Goal: Information Seeking & Learning: Learn about a topic

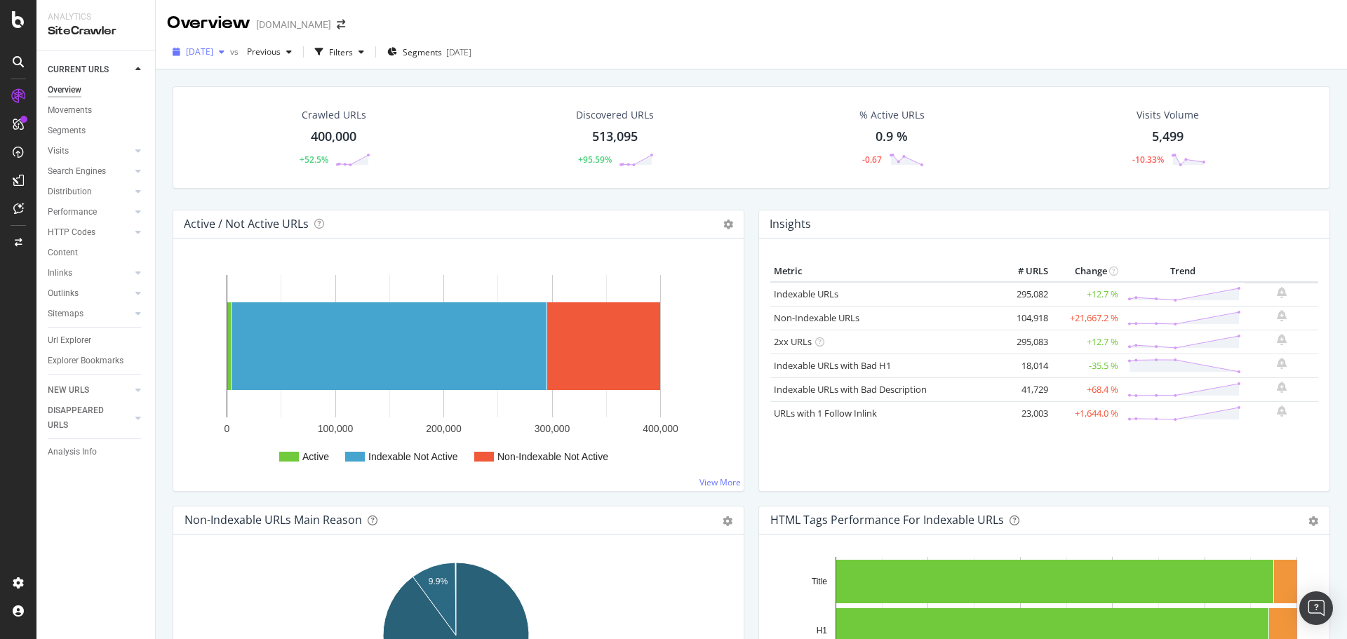
click at [213, 52] on span "[DATE]" at bounding box center [199, 52] width 27 height 12
click at [472, 48] on div "[DATE]" at bounding box center [458, 52] width 25 height 12
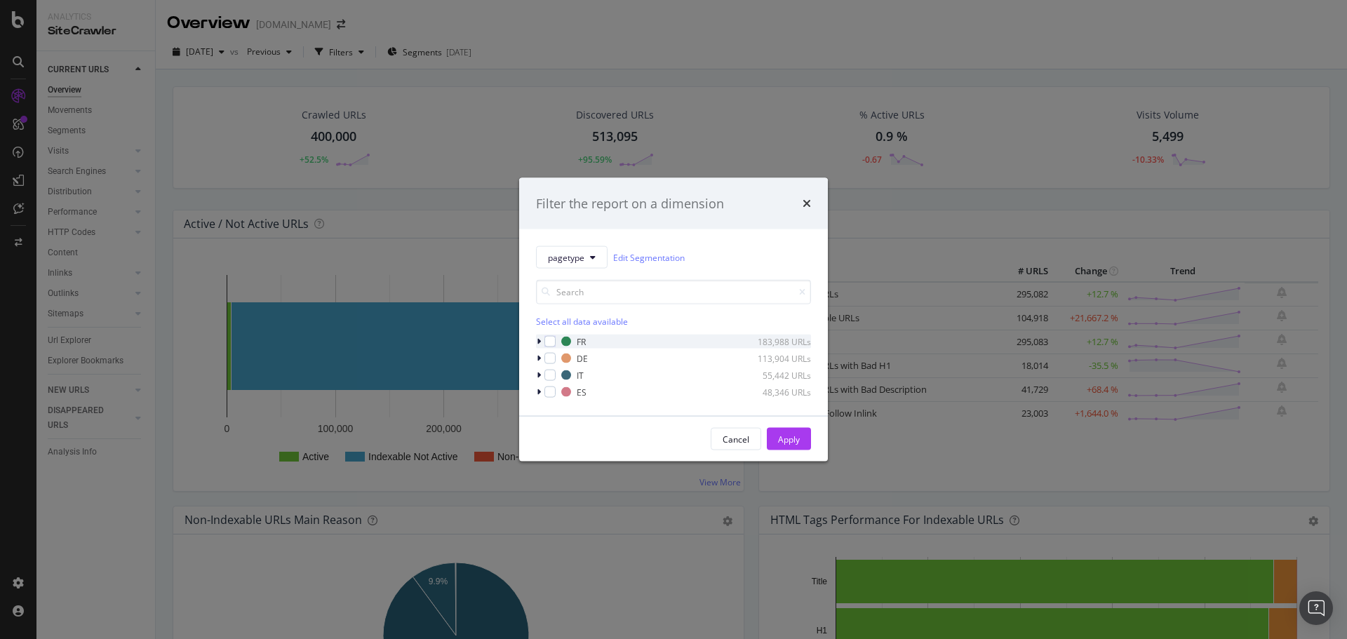
click at [540, 340] on icon "modal" at bounding box center [539, 342] width 4 height 8
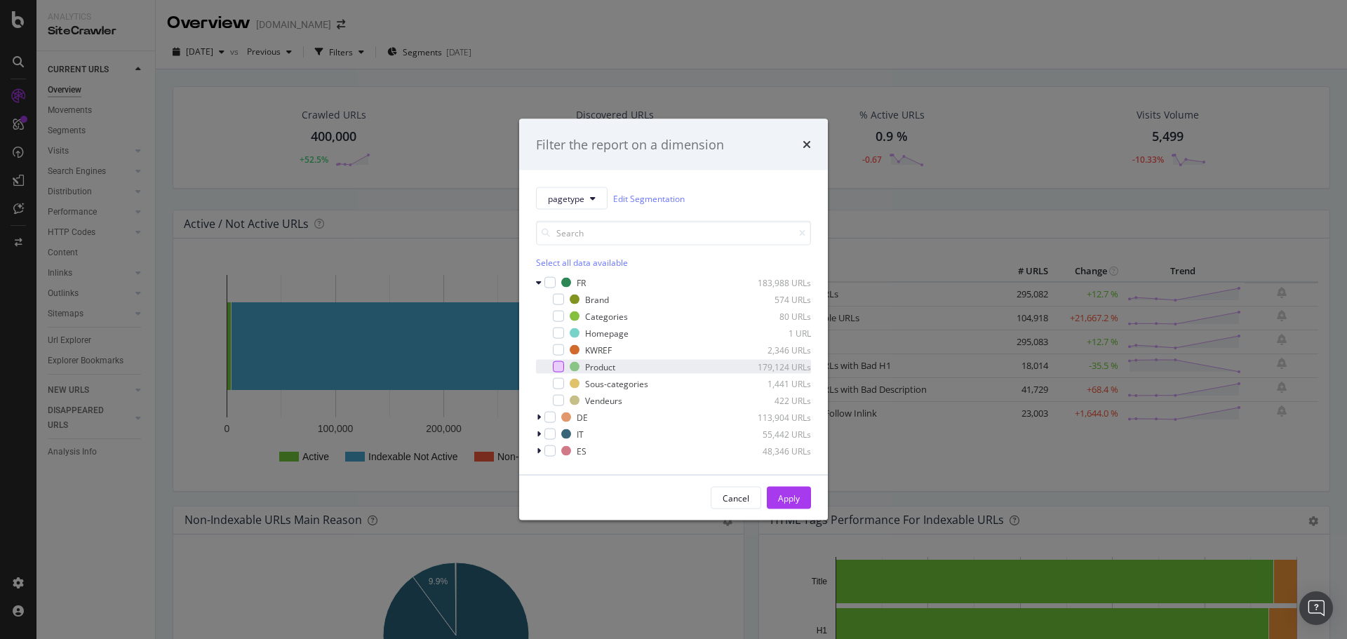
click at [563, 368] on div "modal" at bounding box center [558, 366] width 11 height 11
click at [793, 487] on div "Apply" at bounding box center [789, 498] width 22 height 12
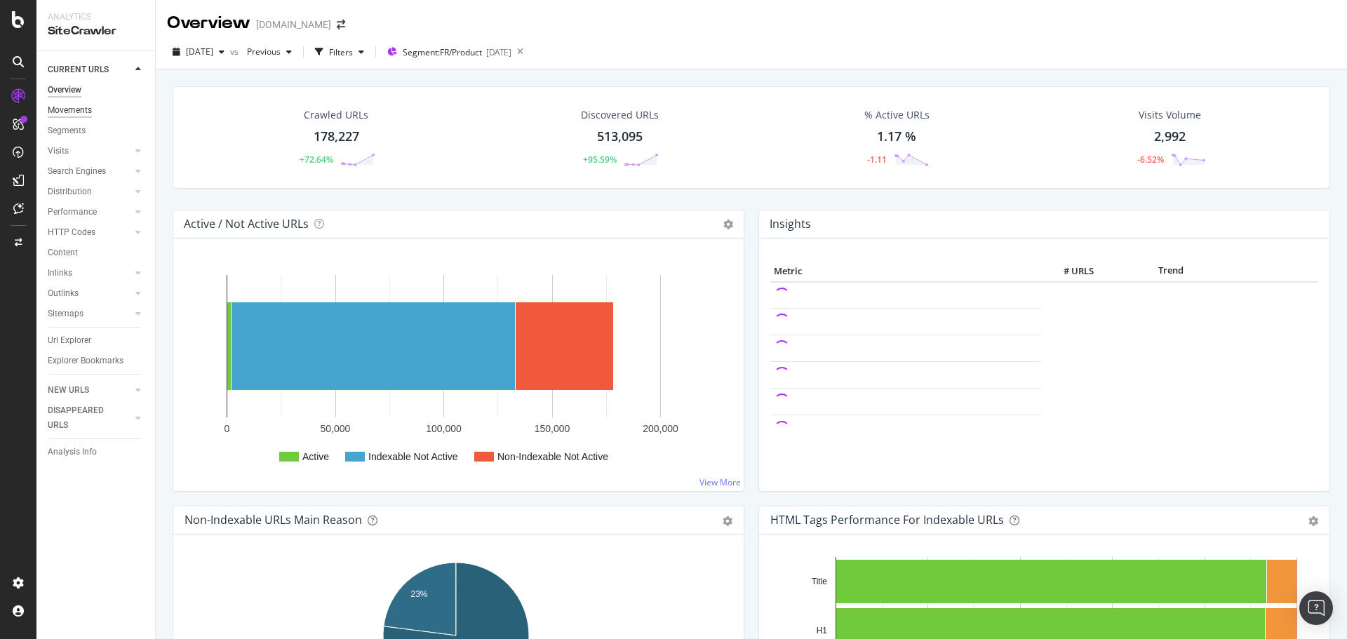
click at [72, 105] on div "Movements" at bounding box center [70, 110] width 44 height 15
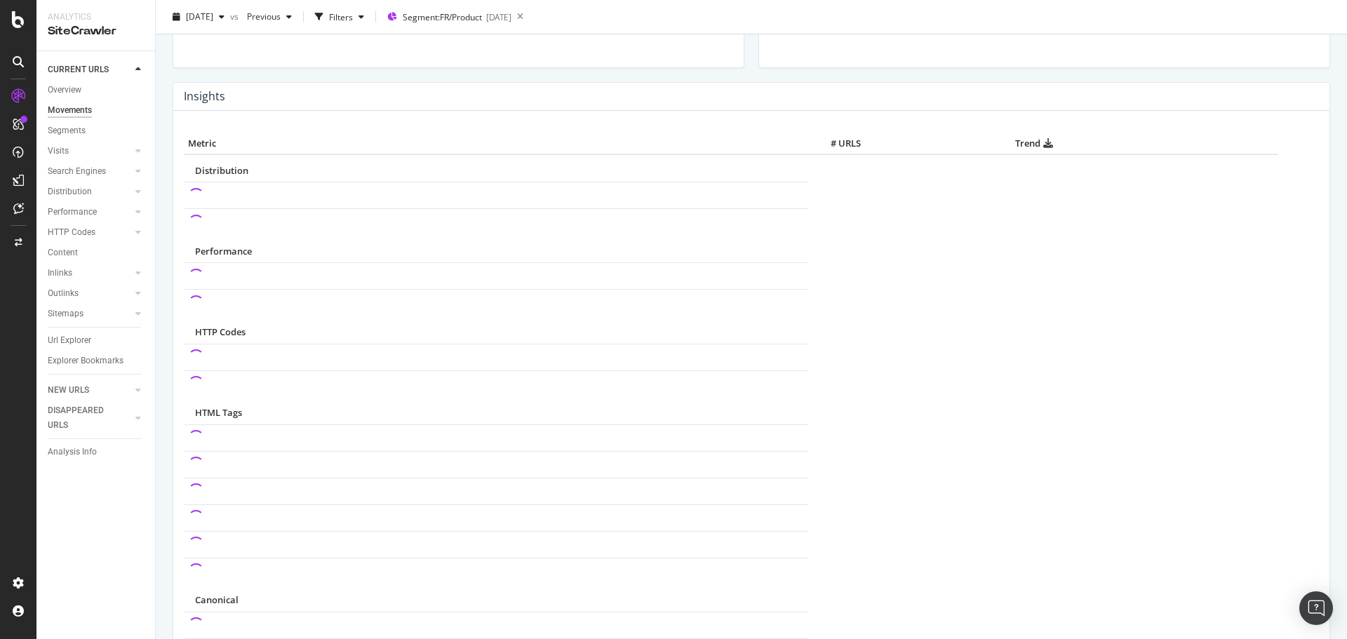
scroll to position [597, 0]
click at [95, 173] on div "Search Engines" at bounding box center [77, 171] width 58 height 15
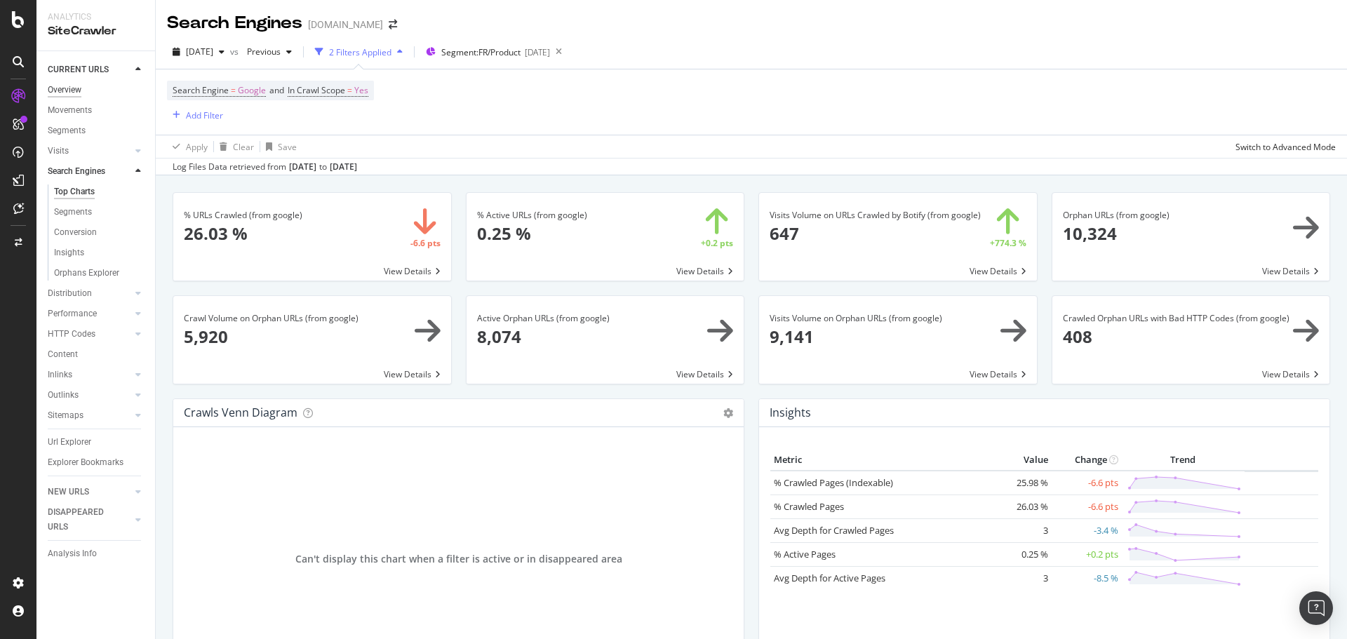
click at [76, 87] on div "Overview" at bounding box center [65, 90] width 34 height 15
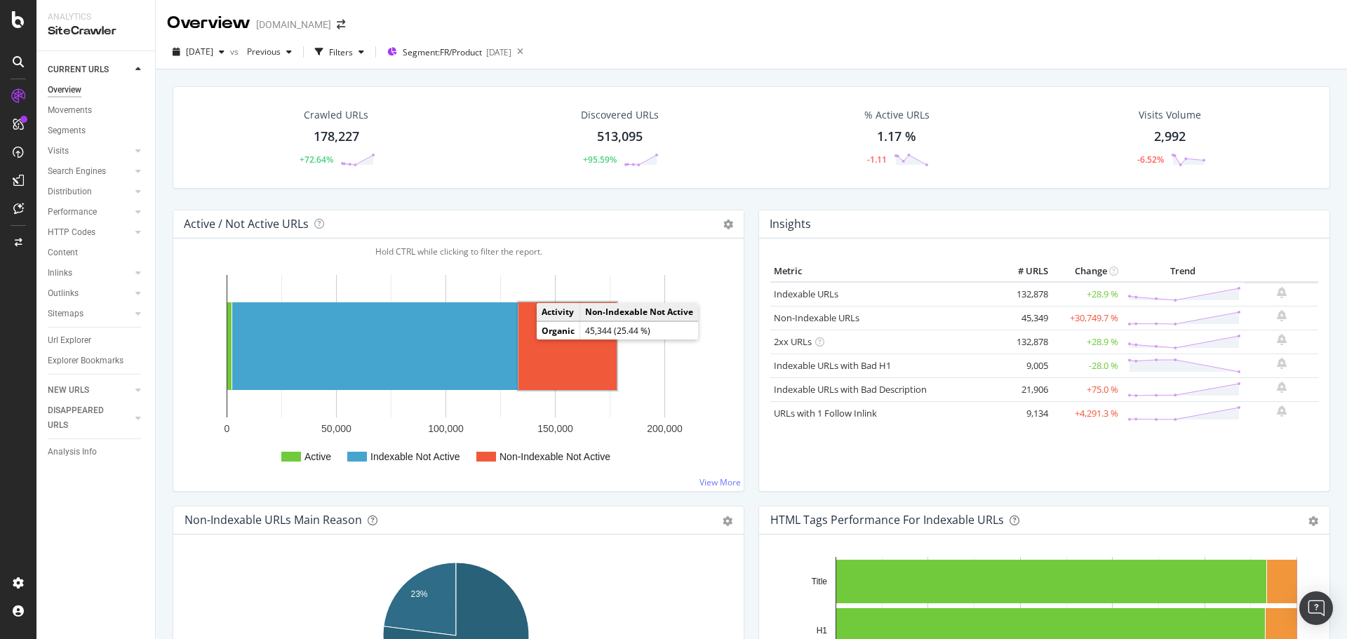
click at [565, 351] on rect "A chart." at bounding box center [568, 346] width 98 height 88
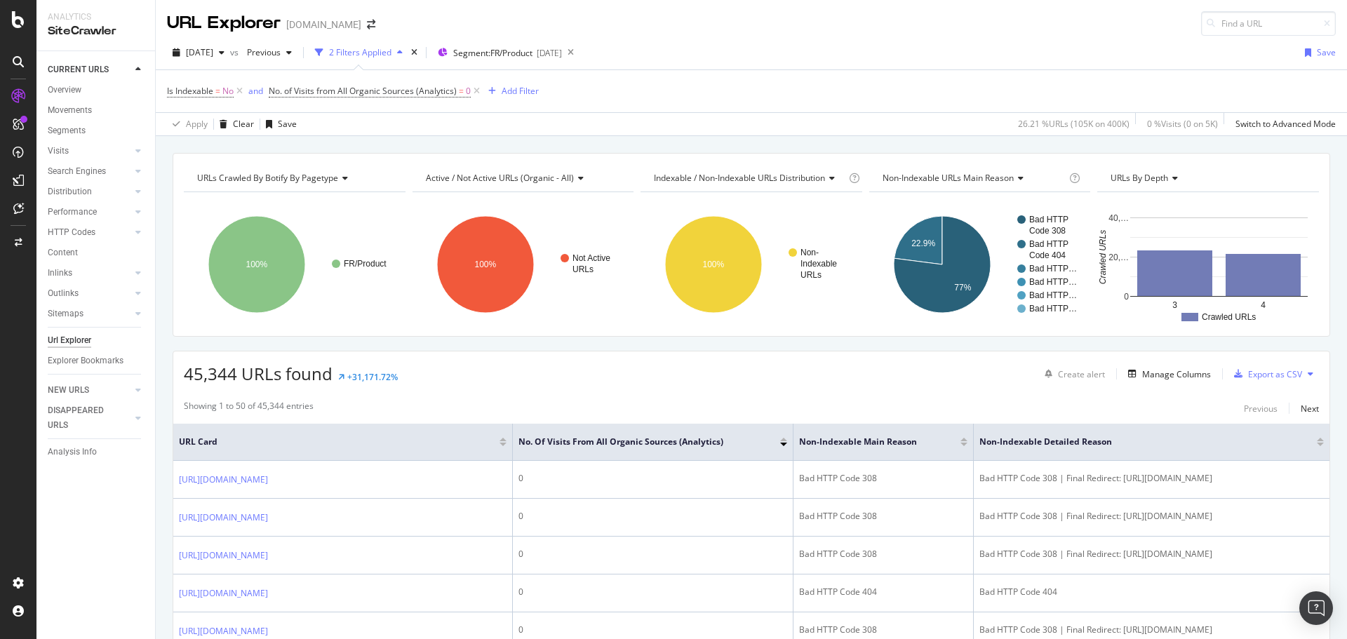
click at [345, 178] on icon at bounding box center [343, 178] width 10 height 8
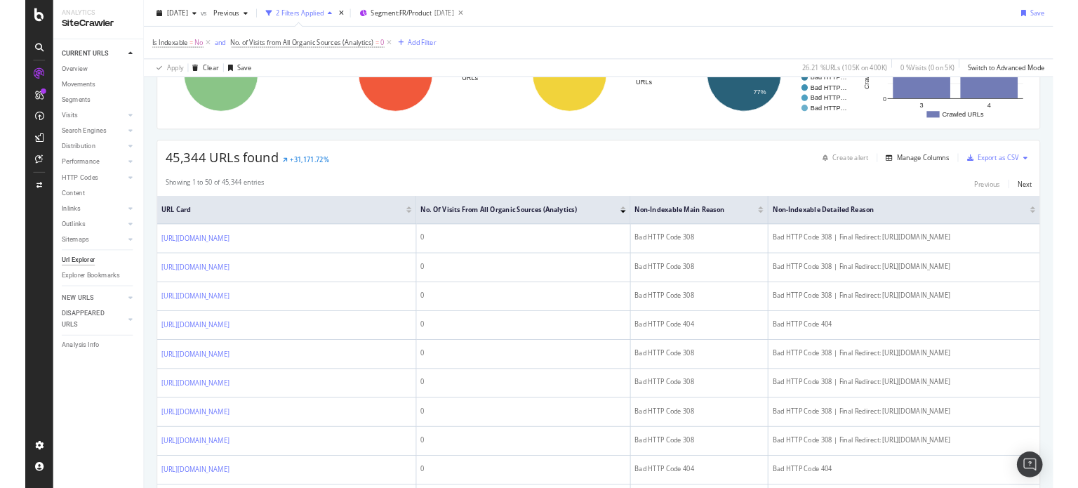
scroll to position [168, 0]
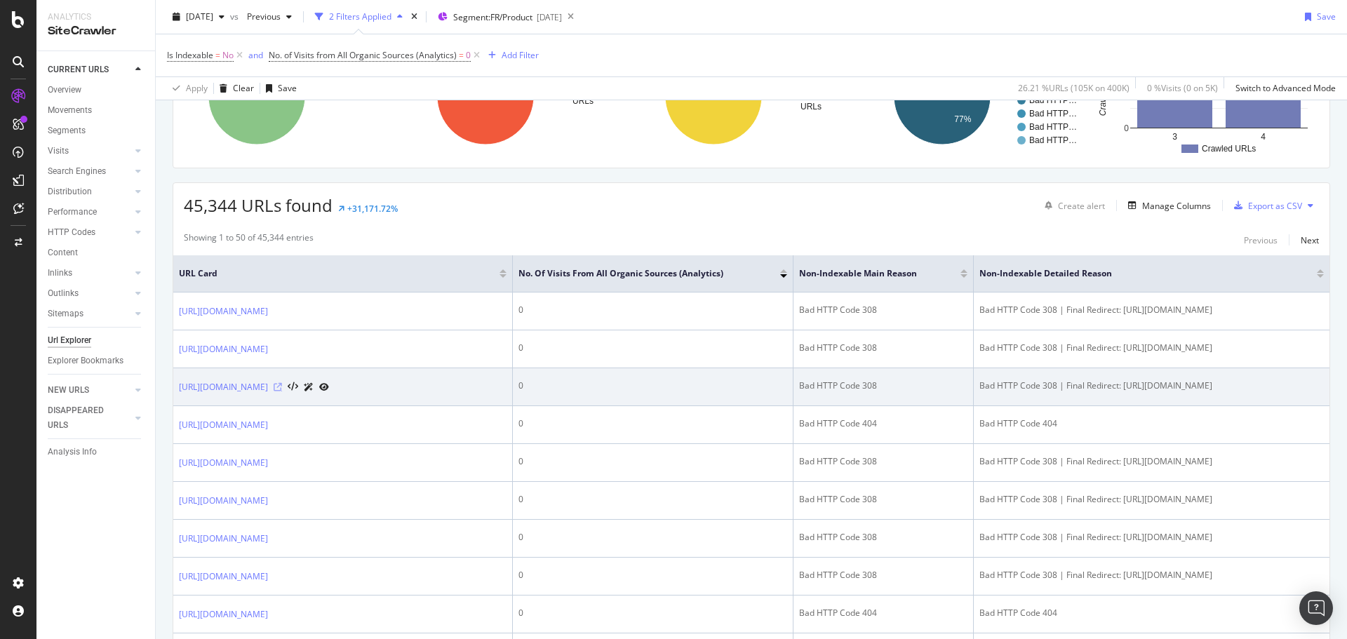
click at [282, 392] on icon at bounding box center [278, 387] width 8 height 8
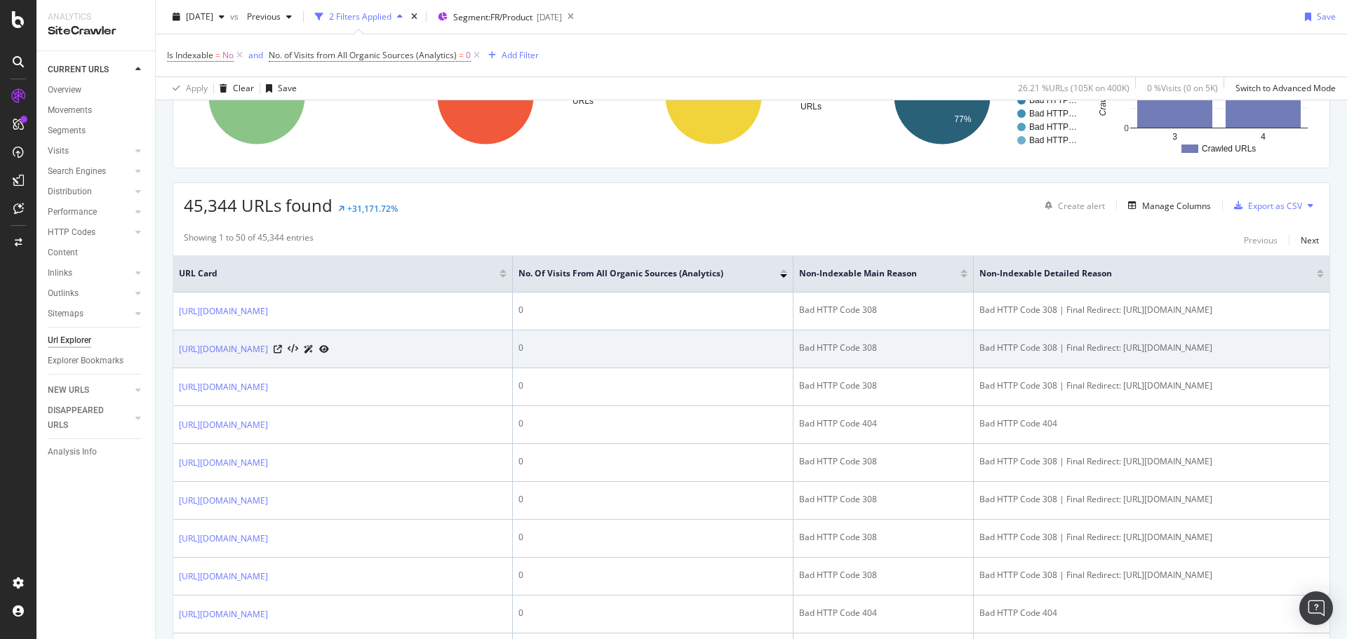
drag, startPoint x: 1113, startPoint y: 379, endPoint x: 1111, endPoint y: 355, distance: 23.9
click at [1077, 354] on div "Bad HTTP Code 308 | Final Redirect: [URL][DOMAIN_NAME]" at bounding box center [1152, 348] width 345 height 13
drag, startPoint x: 247, startPoint y: 363, endPoint x: 253, endPoint y: 350, distance: 14.8
drag, startPoint x: 253, startPoint y: 350, endPoint x: 250, endPoint y: 363, distance: 12.9
click at [329, 354] on icon at bounding box center [324, 349] width 10 height 8
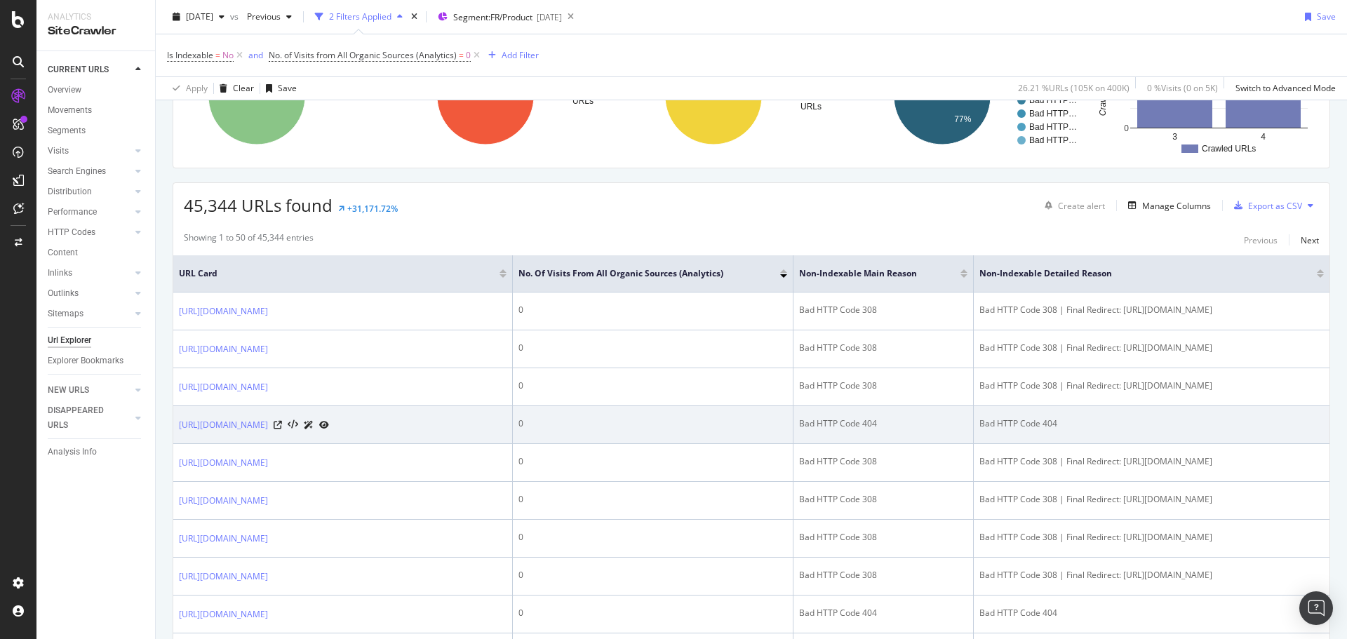
click at [329, 429] on icon at bounding box center [324, 425] width 10 height 8
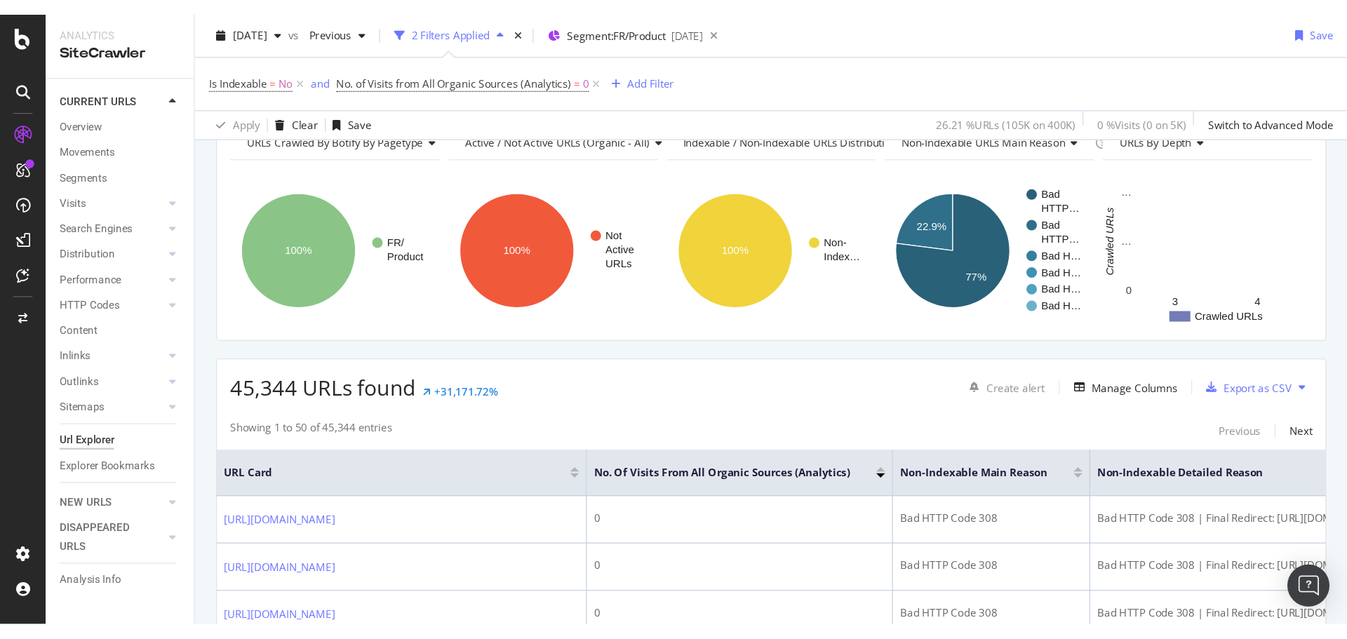
scroll to position [0, 0]
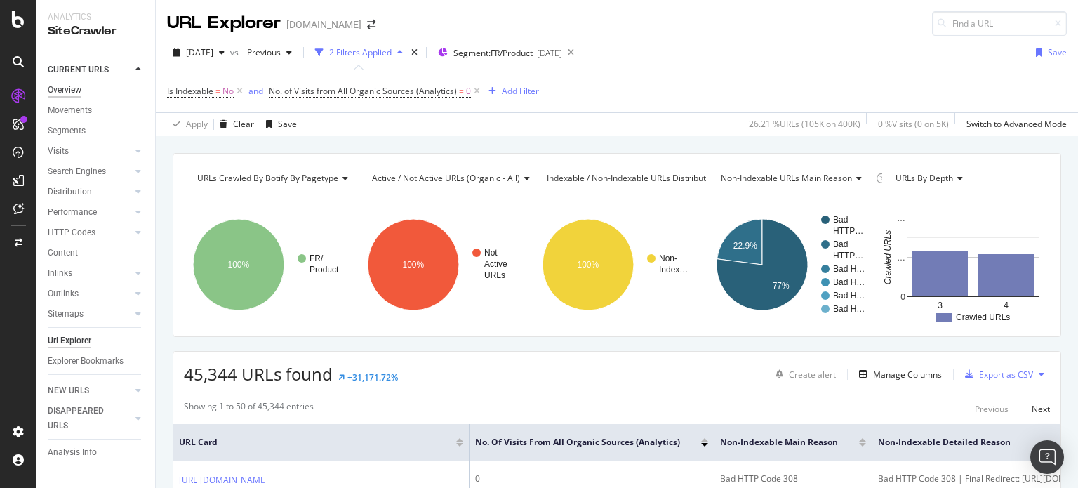
click at [75, 89] on div "Overview" at bounding box center [65, 90] width 34 height 15
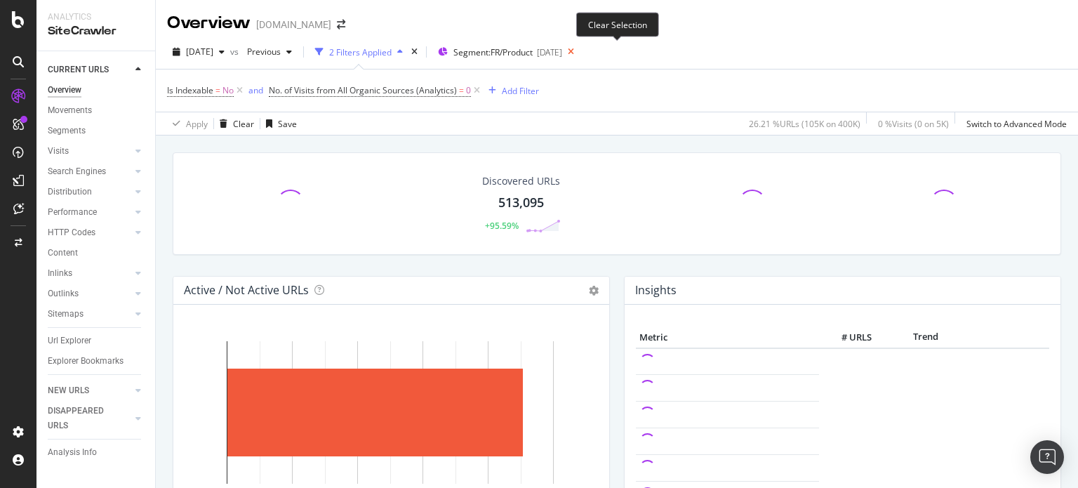
click at [580, 55] on icon at bounding box center [571, 52] width 18 height 20
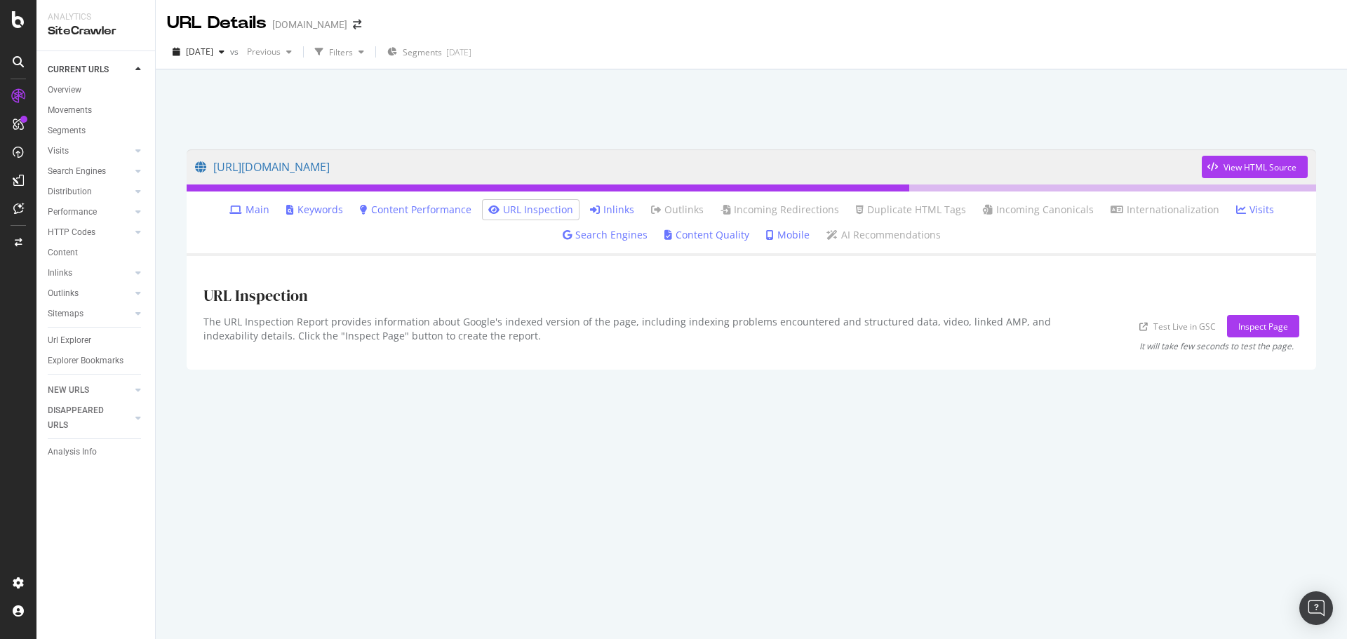
click at [613, 209] on link "Inlinks" at bounding box center [612, 210] width 44 height 14
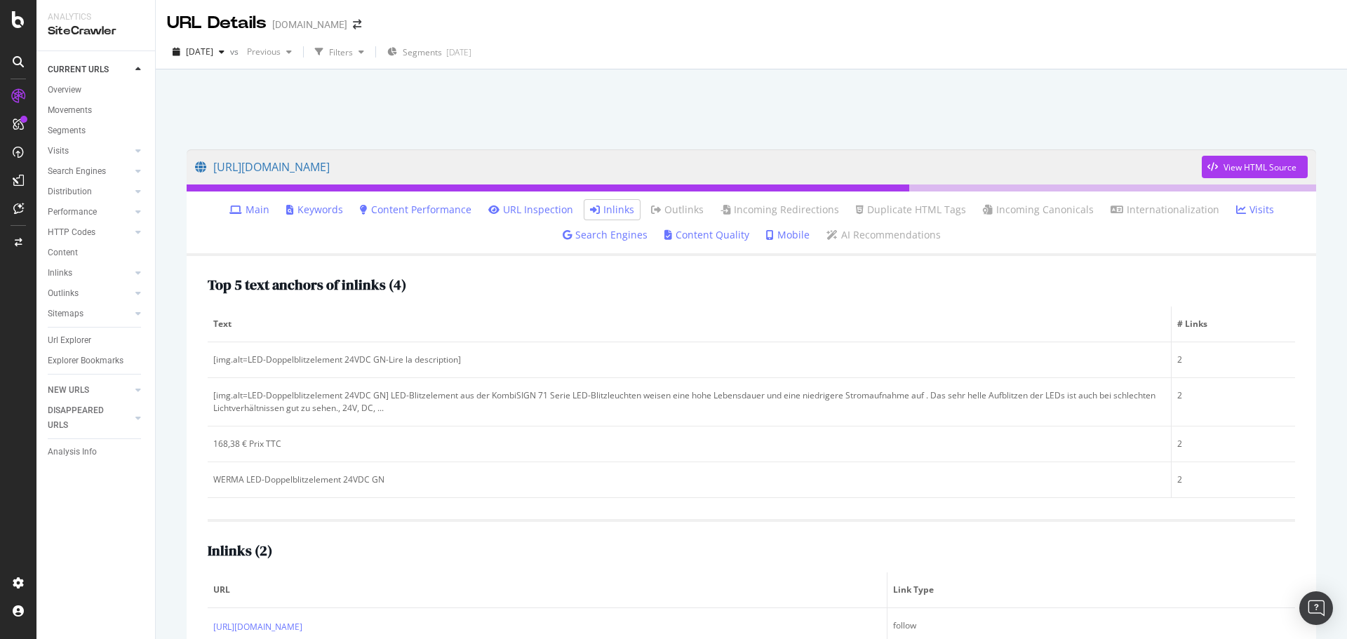
scroll to position [80, 0]
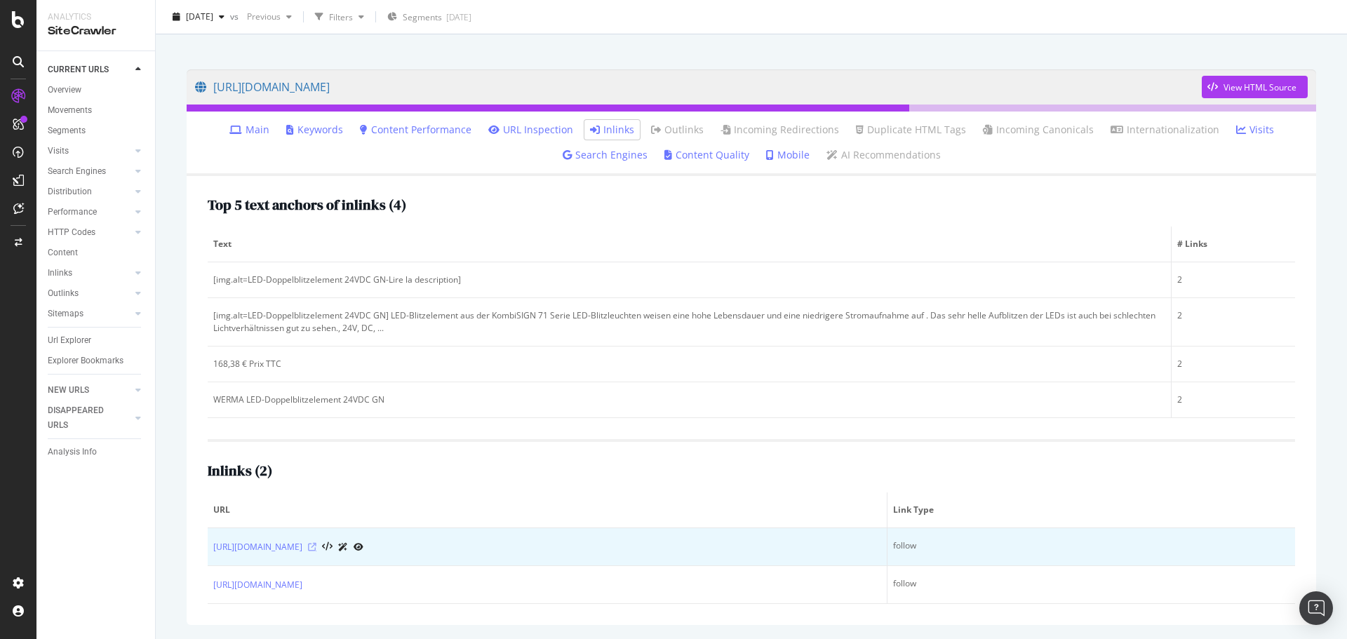
click at [316, 546] on icon at bounding box center [312, 547] width 8 height 8
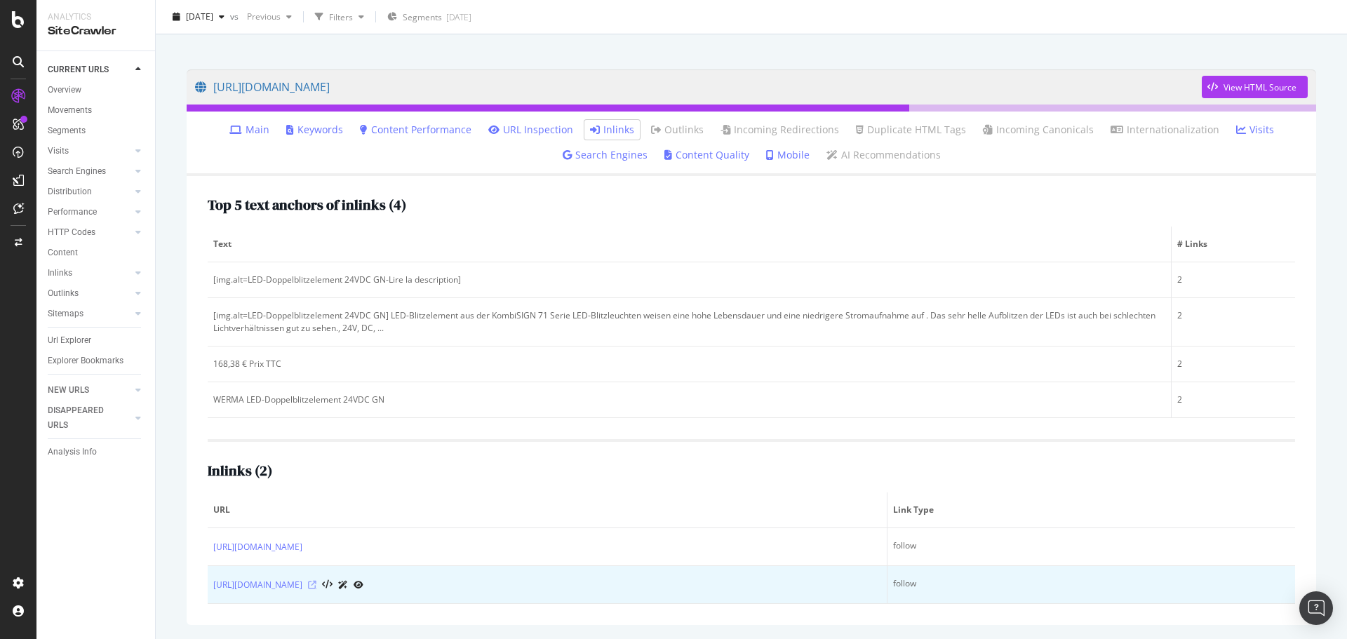
click at [316, 585] on icon at bounding box center [312, 585] width 8 height 8
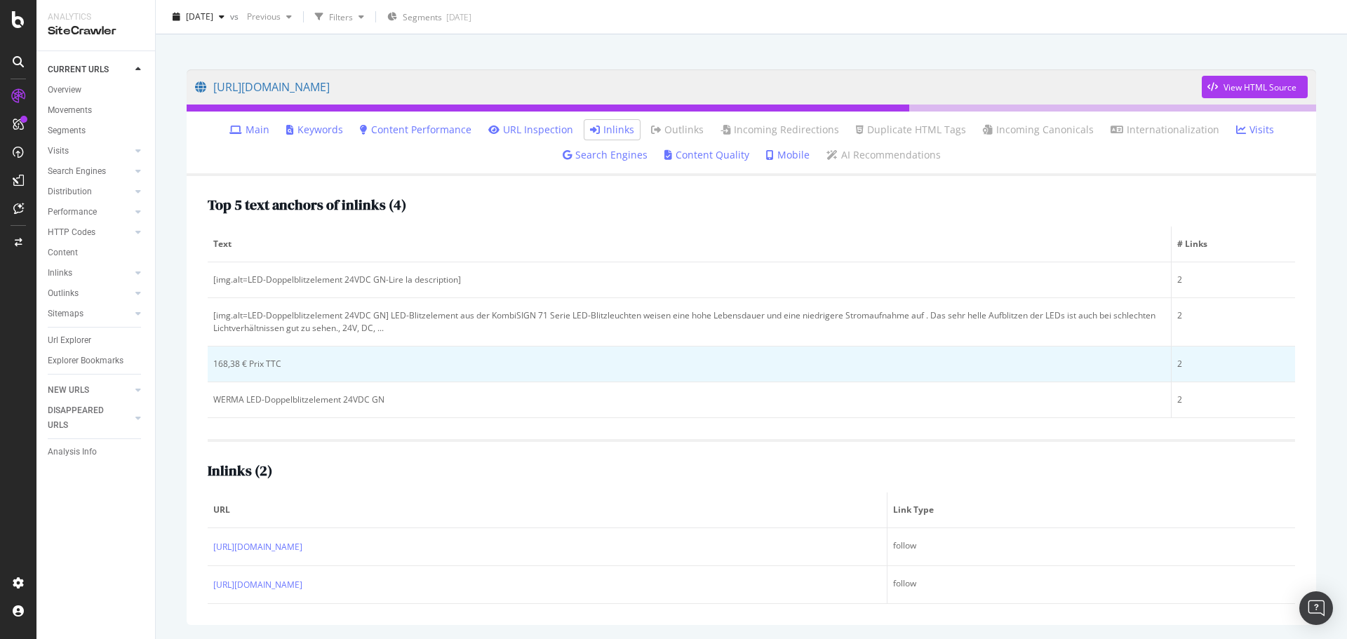
scroll to position [0, 0]
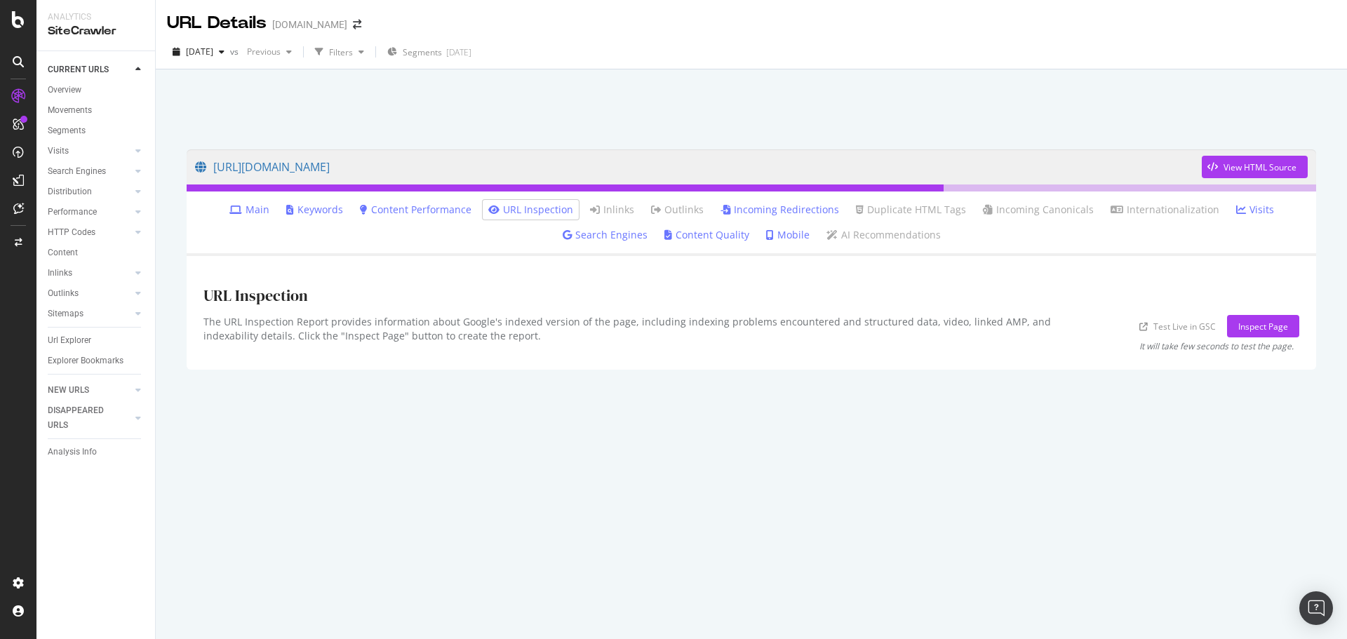
click at [255, 206] on link "Main" at bounding box center [249, 210] width 40 height 14
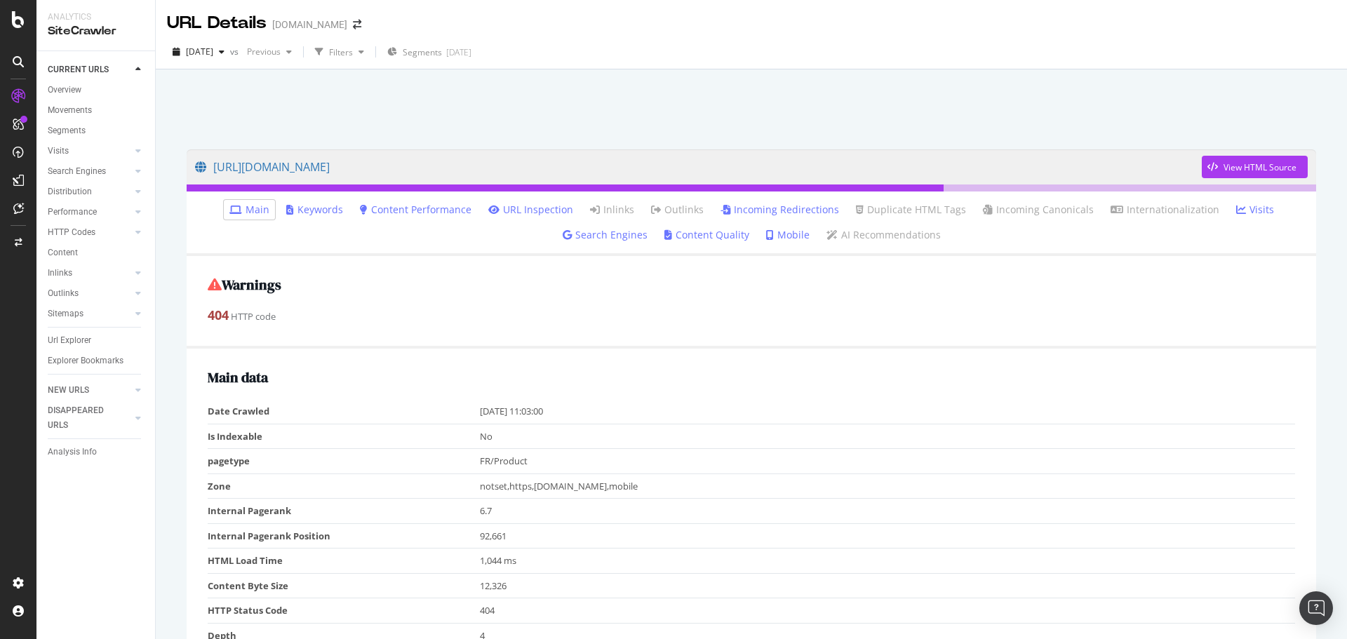
click at [542, 213] on link "URL Inspection" at bounding box center [530, 210] width 85 height 14
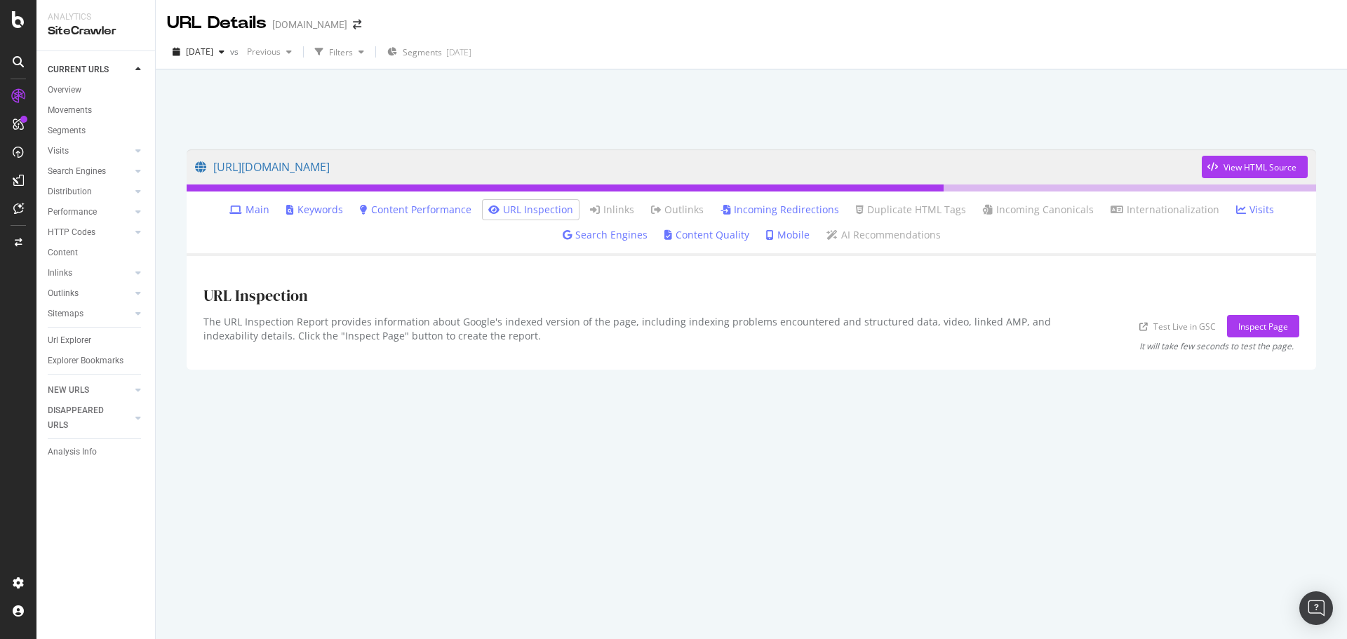
click at [784, 210] on link "Incoming Redirections" at bounding box center [780, 210] width 119 height 14
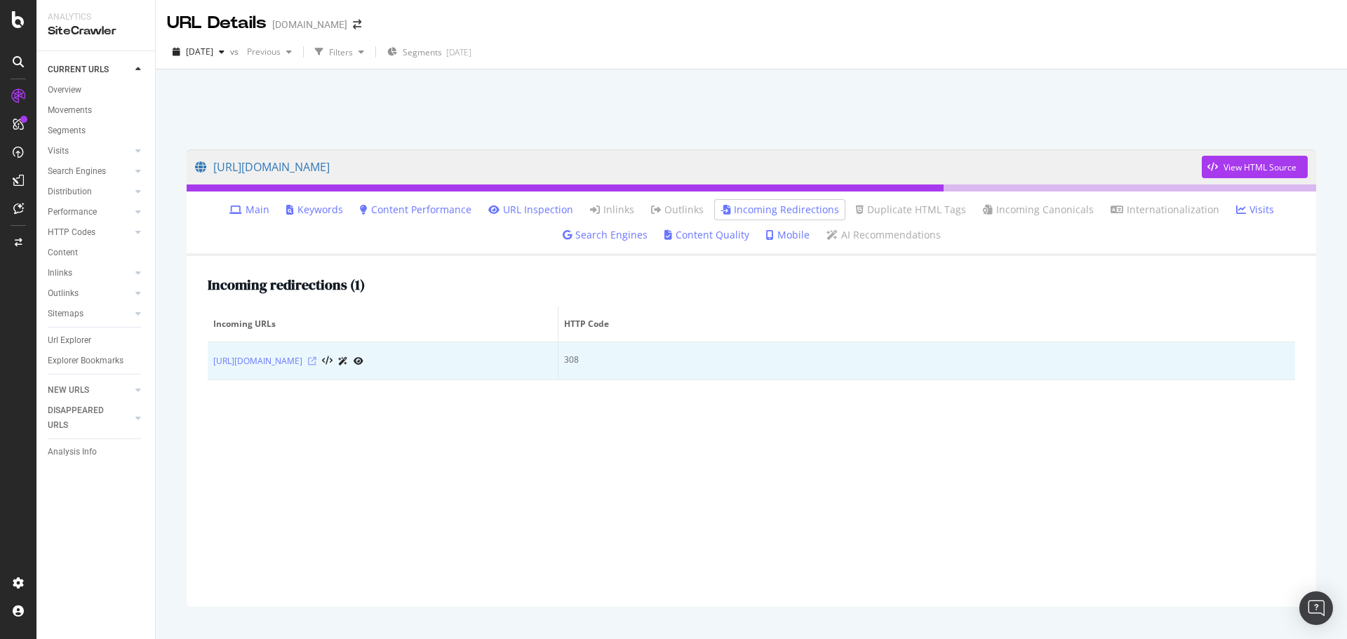
click at [316, 366] on icon at bounding box center [312, 361] width 8 height 8
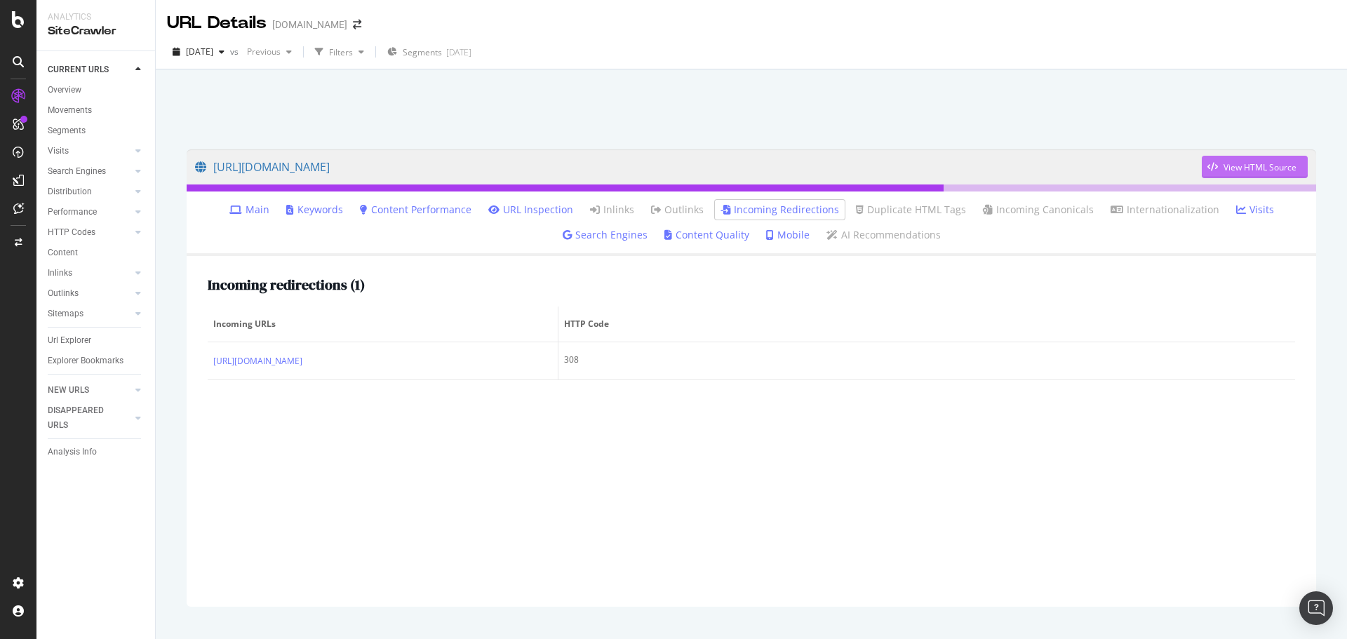
click at [1236, 168] on div "View HTML Source" at bounding box center [1260, 167] width 73 height 12
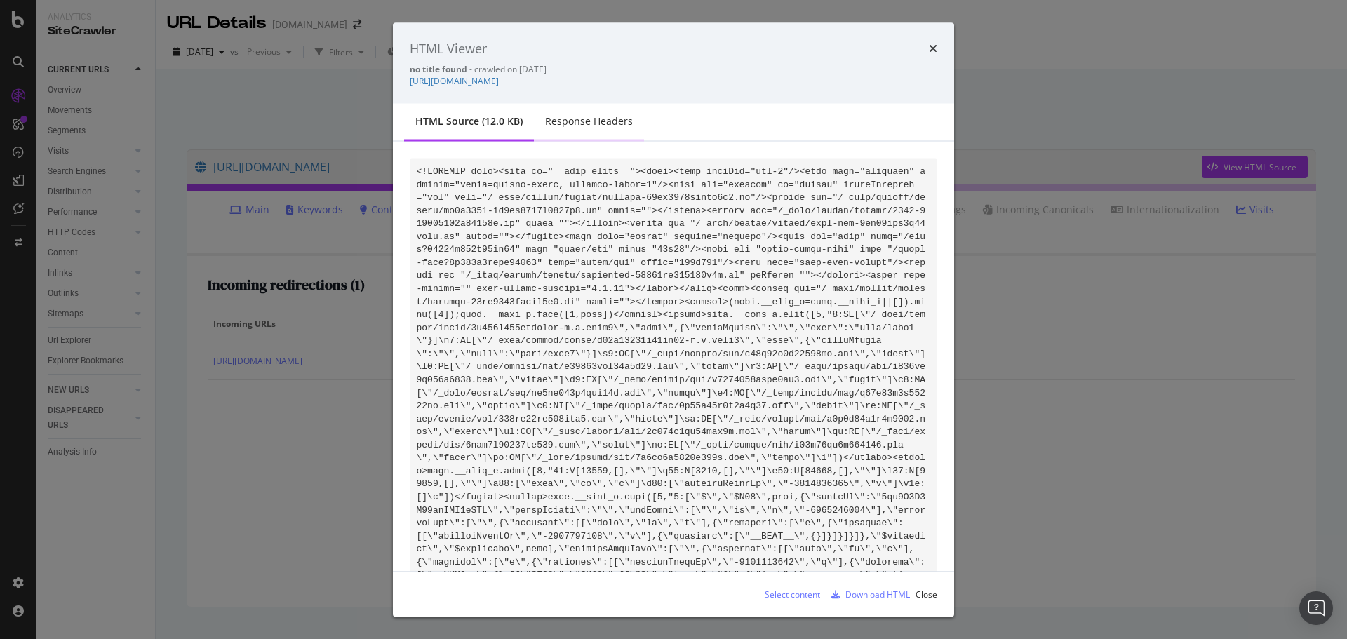
click at [589, 121] on div "Response Headers" at bounding box center [589, 121] width 88 height 14
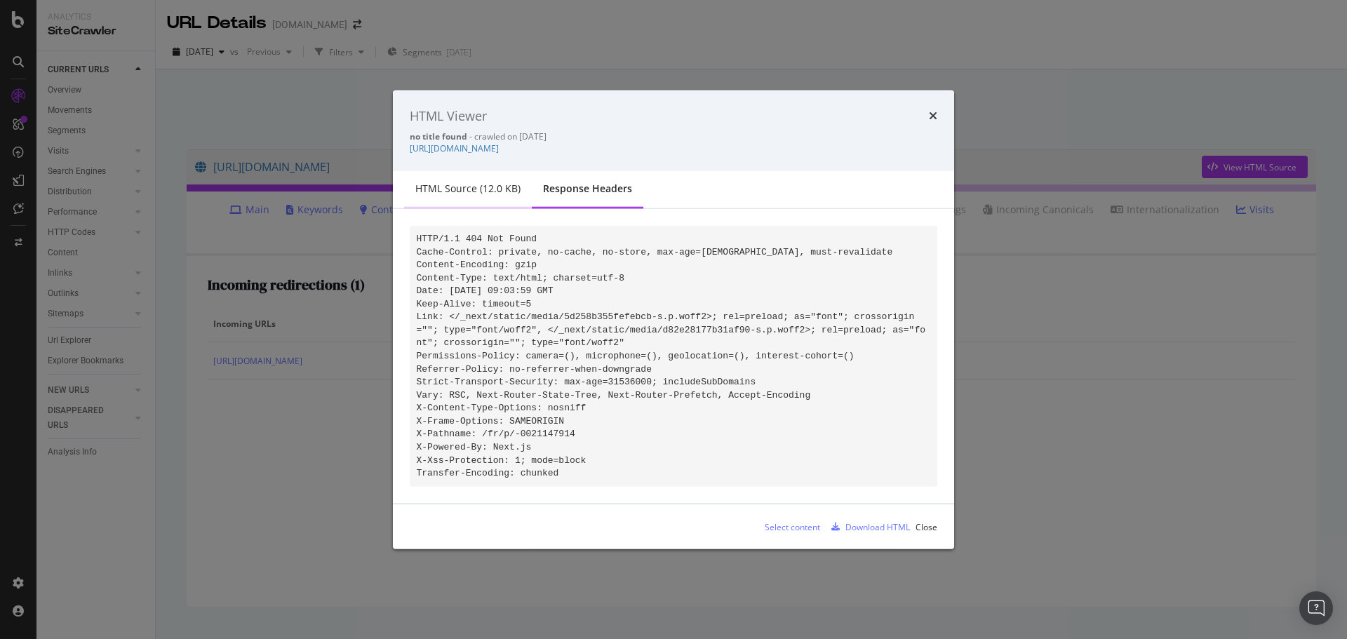
click at [470, 182] on div "HTML source (12.0 KB)" at bounding box center [467, 189] width 105 height 14
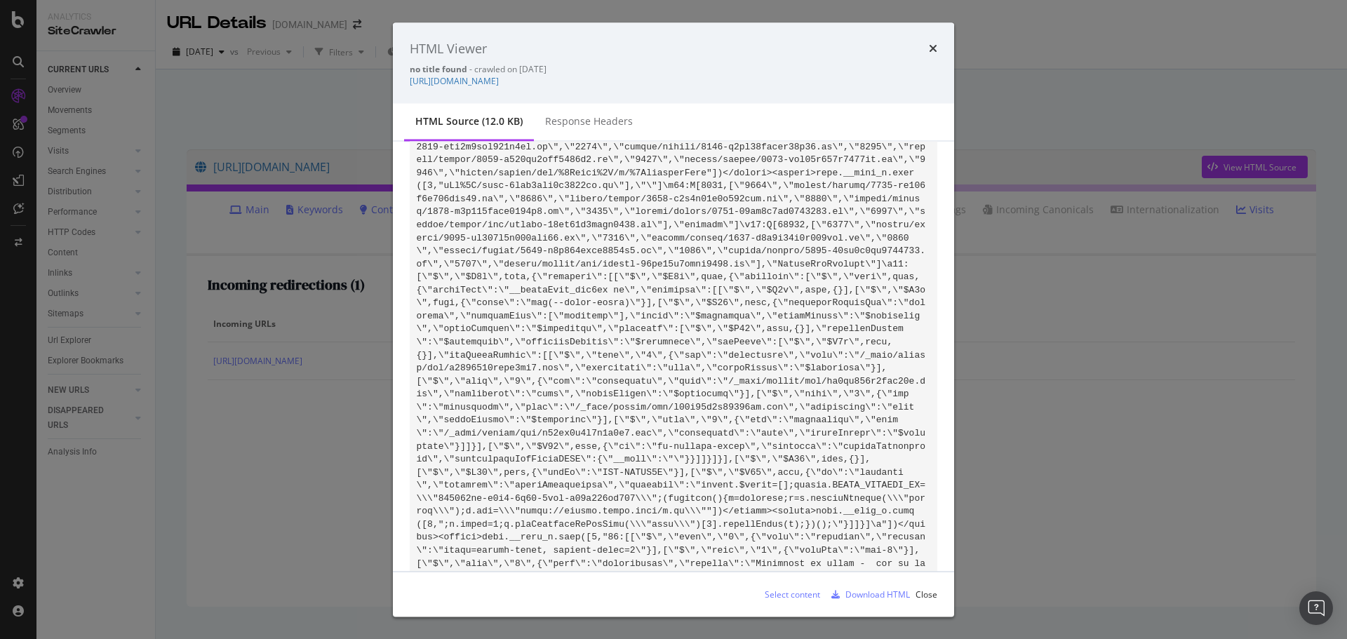
scroll to position [1245, 0]
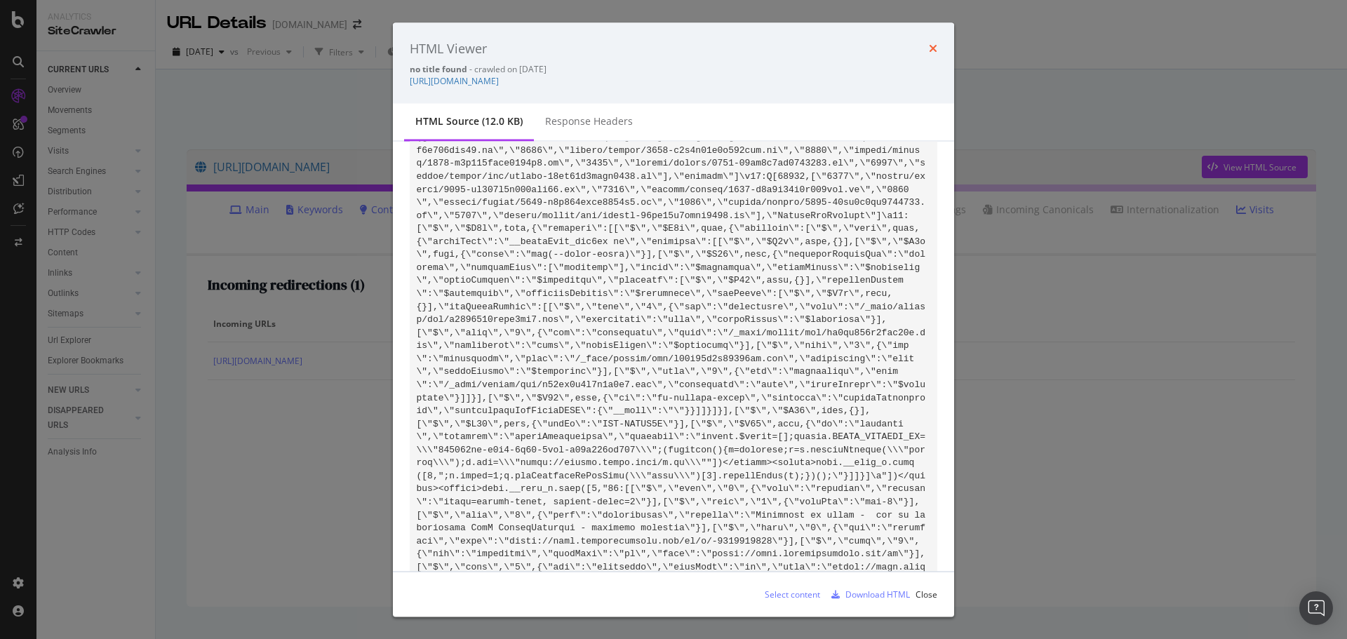
click at [933, 48] on icon "times" at bounding box center [933, 48] width 8 height 11
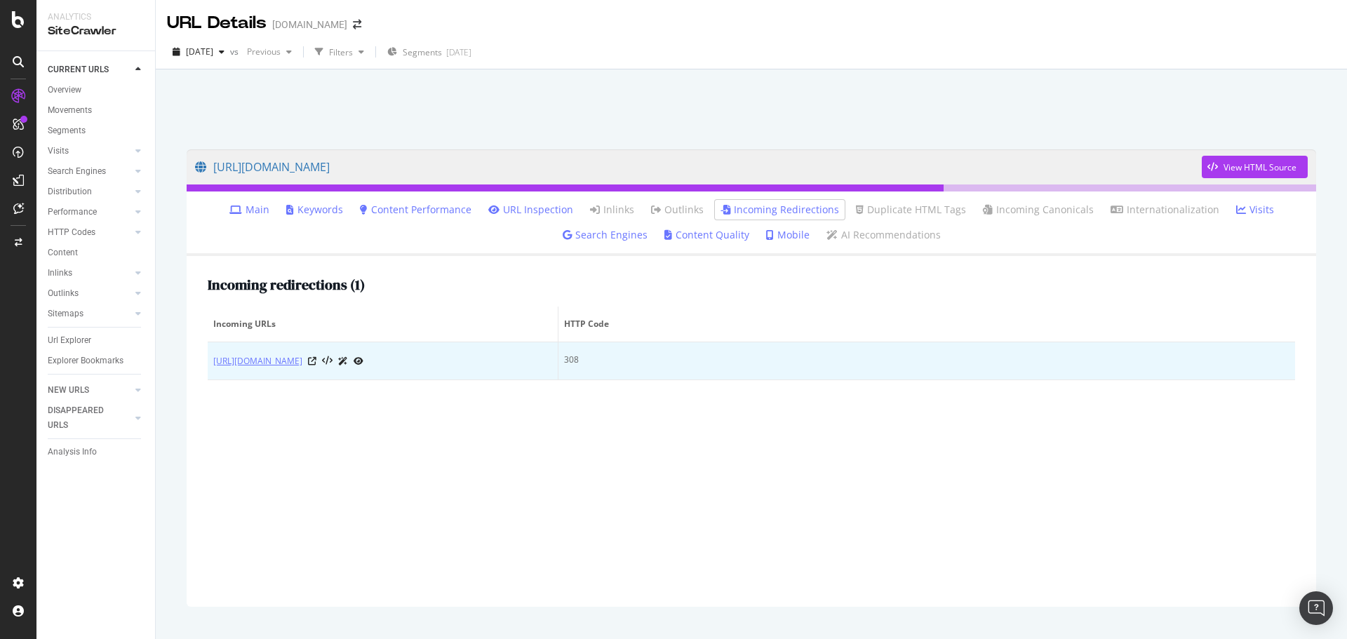
drag, startPoint x: 206, startPoint y: 360, endPoint x: 311, endPoint y: 375, distance: 106.4
click at [311, 375] on div "Incoming redirections ( 1 ) Incoming URLs HTTP Code https://shop.directindustry…" at bounding box center [752, 431] width 1130 height 351
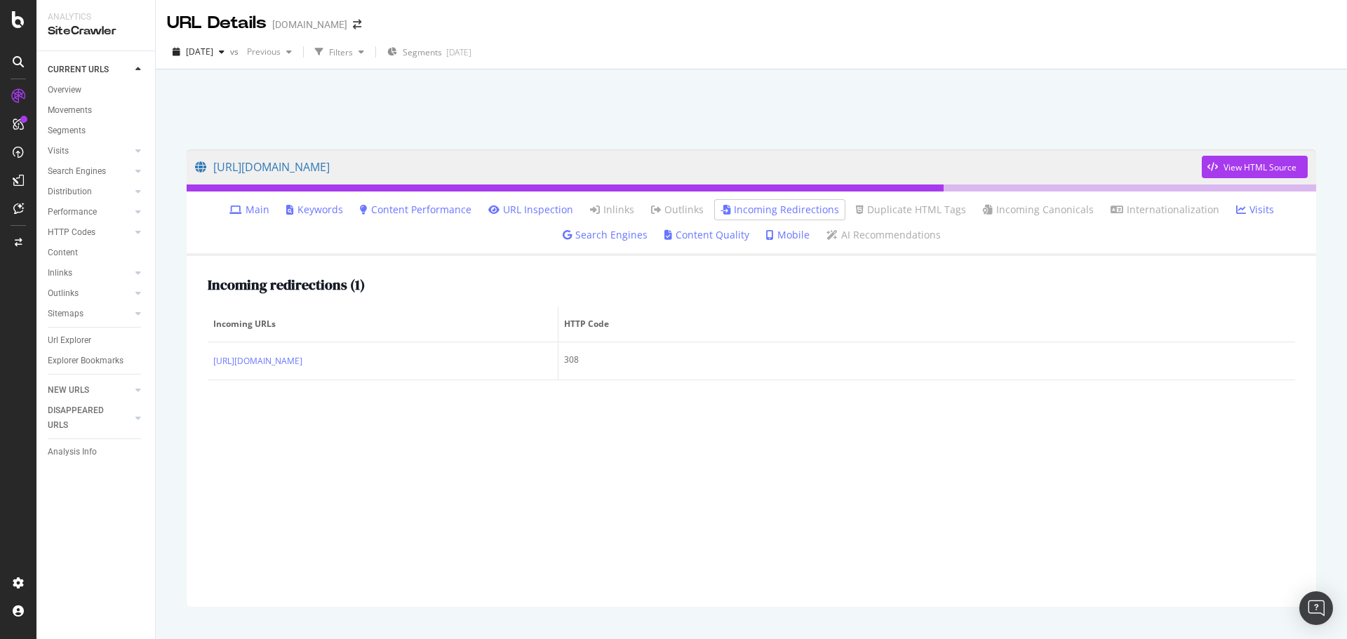
click at [281, 436] on div "Incoming redirections ( 1 ) Incoming URLs HTTP Code https://shop.directindustry…" at bounding box center [752, 431] width 1130 height 351
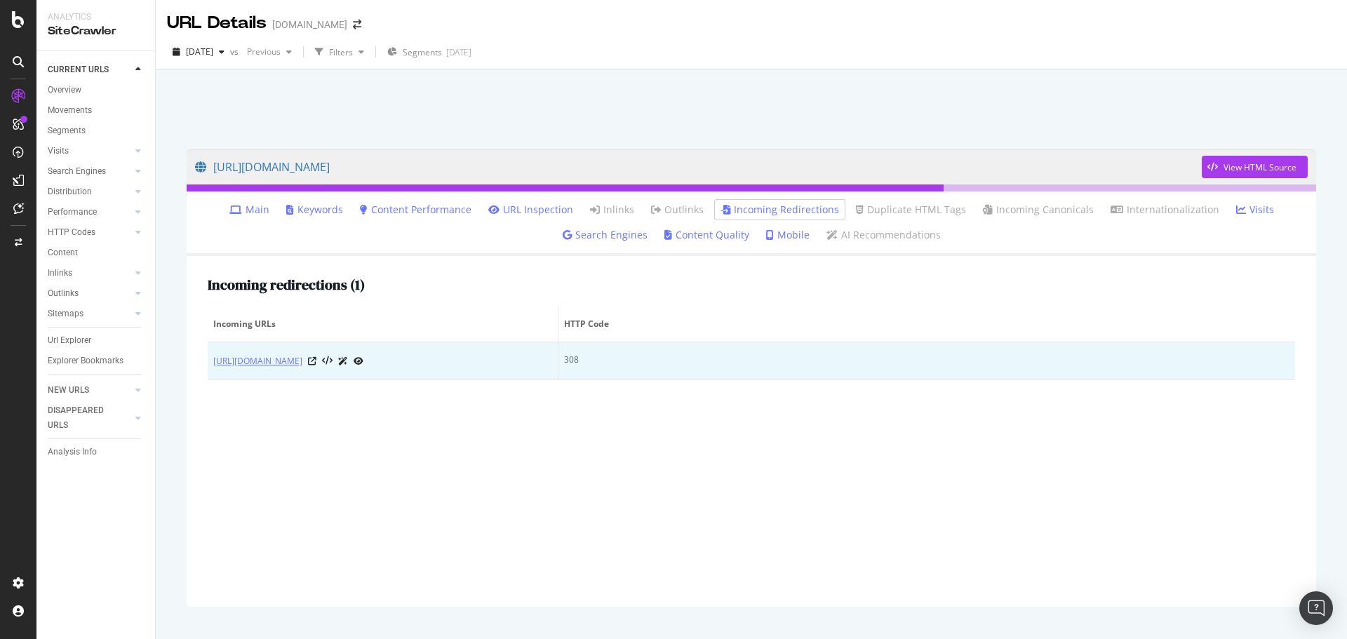
drag, startPoint x: 206, startPoint y: 361, endPoint x: 303, endPoint y: 374, distance: 98.4
click at [303, 374] on div "Incoming redirections ( 1 ) Incoming URLs HTTP Code https://shop.directindustry…" at bounding box center [752, 431] width 1130 height 351
copy table "Incoming URLs HTTP Code https://shop.directindustry.com/fr/p/roulement-billes-6…"
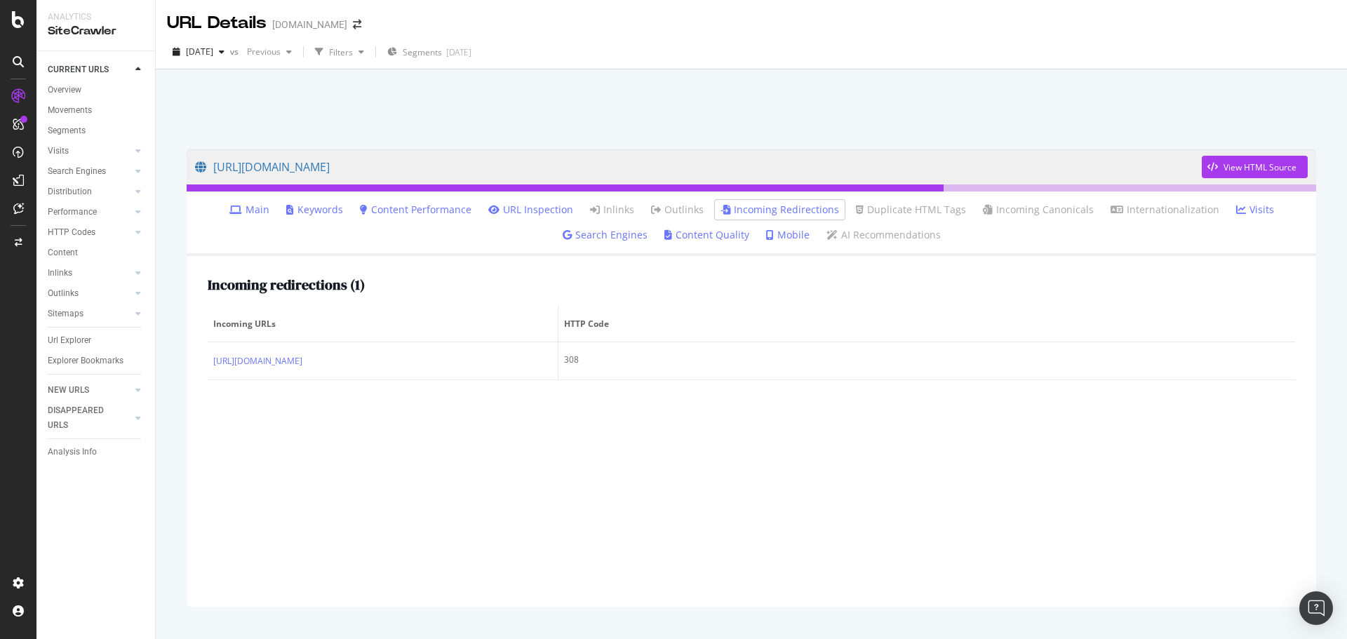
click at [484, 425] on div "Incoming redirections ( 1 ) Incoming URLs HTTP Code https://shop.directindustry…" at bounding box center [752, 431] width 1130 height 351
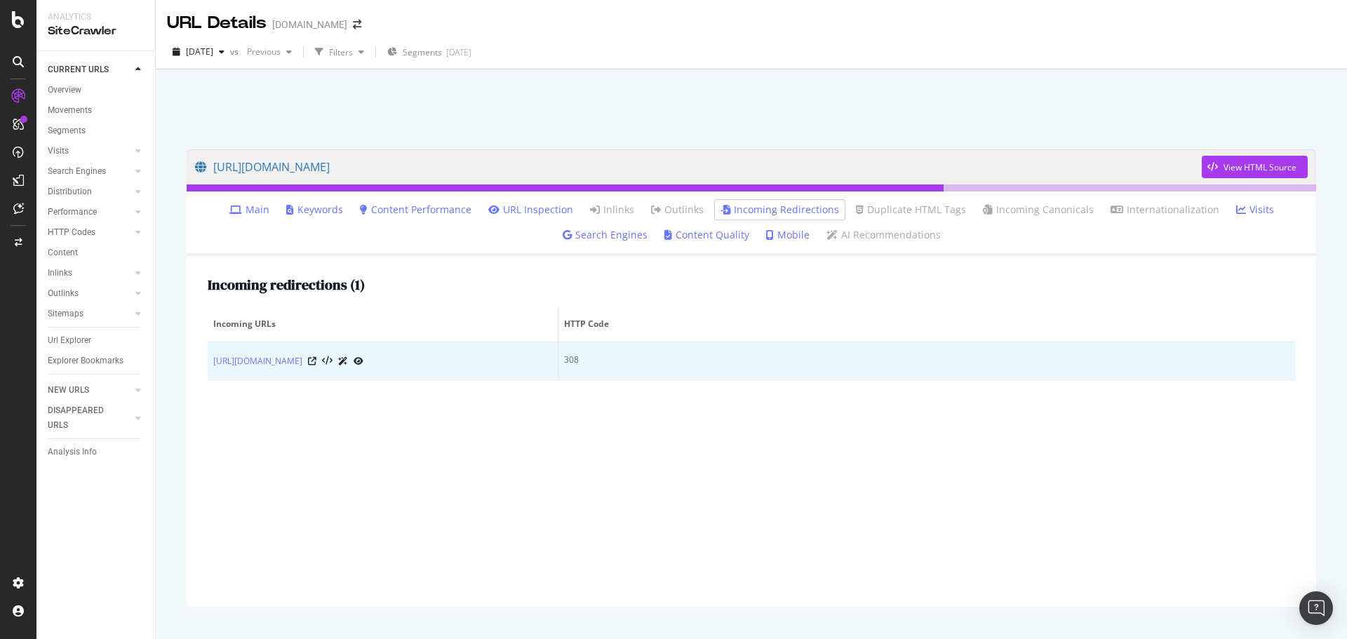
click at [363, 366] on icon at bounding box center [359, 361] width 10 height 8
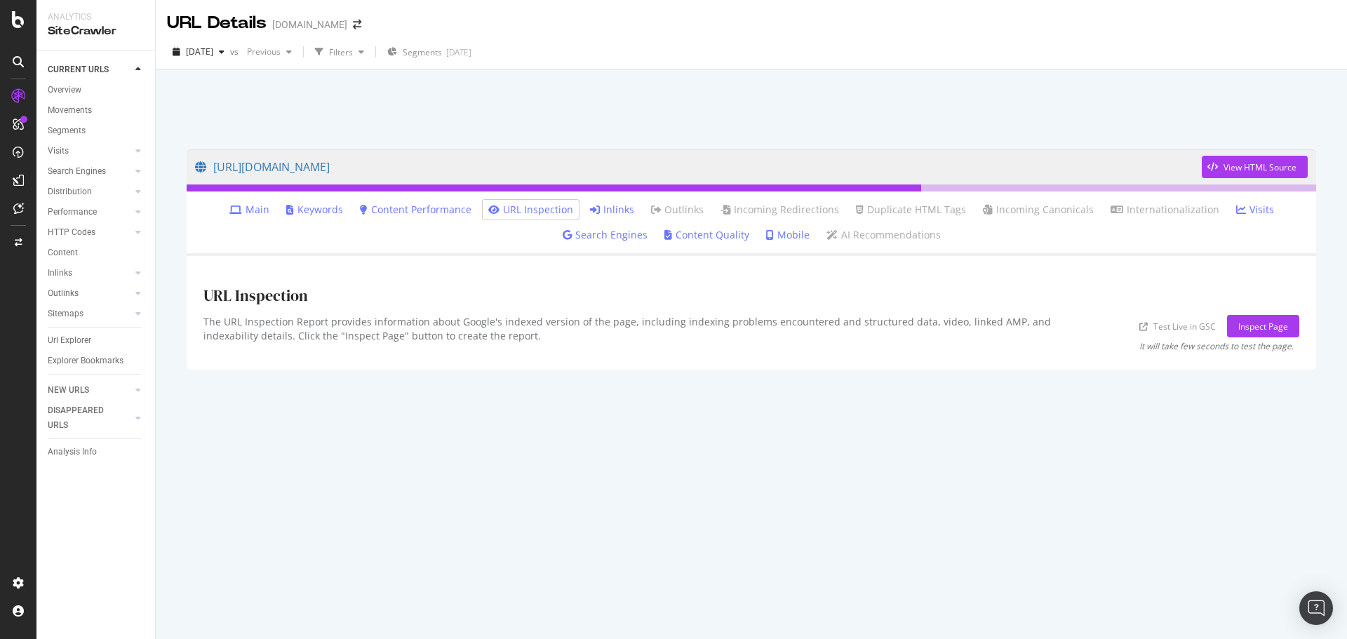
click at [624, 210] on link "Inlinks" at bounding box center [612, 210] width 44 height 14
